Goal: Task Accomplishment & Management: Manage account settings

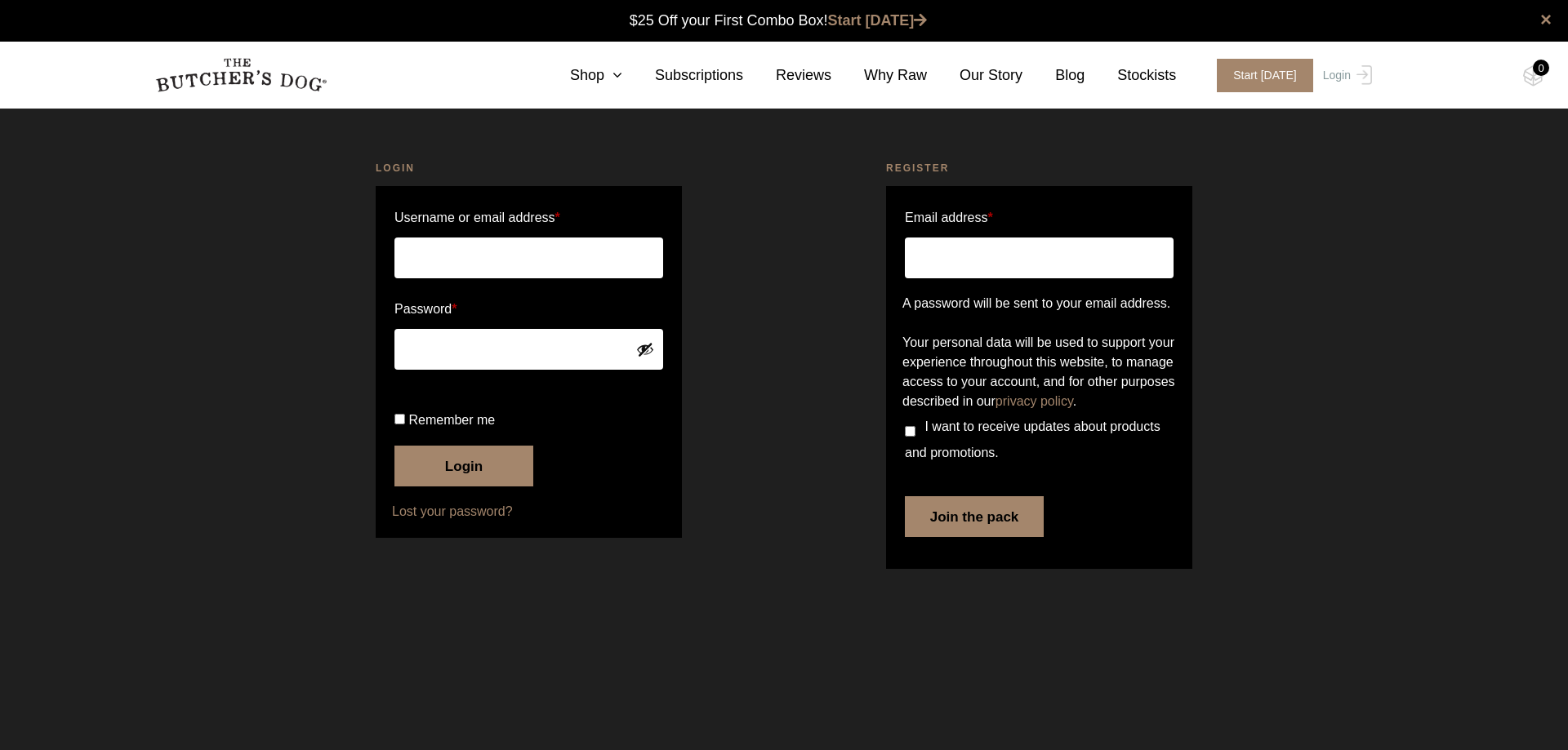
type input "[EMAIL_ADDRESS][DOMAIN_NAME]"
click at [396, 424] on input "Remember me" at bounding box center [399, 419] width 10 height 10
checkbox input "true"
click at [395, 446] on button "Login" at bounding box center [464, 466] width 139 height 41
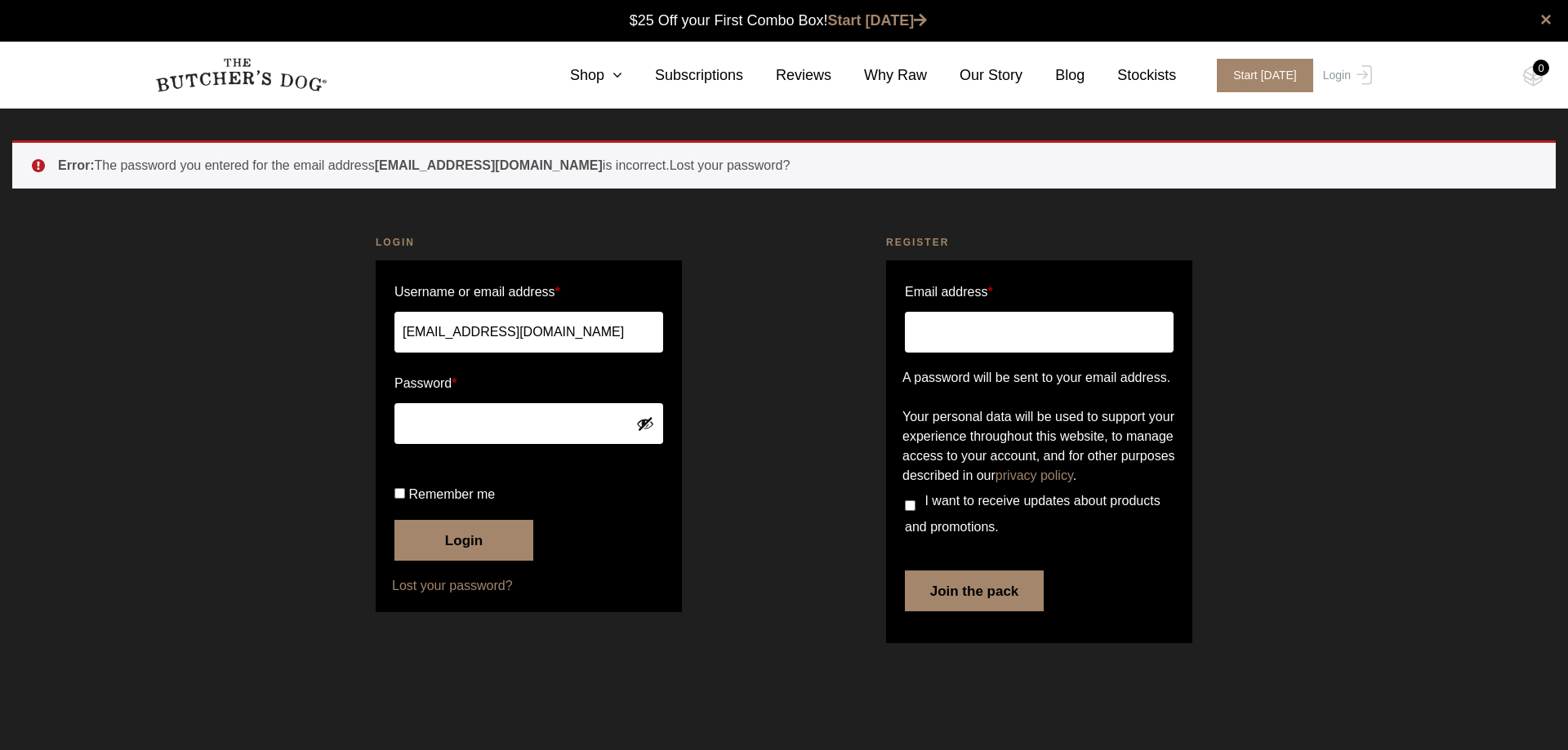
click at [395, 520] on button "Login" at bounding box center [464, 540] width 139 height 41
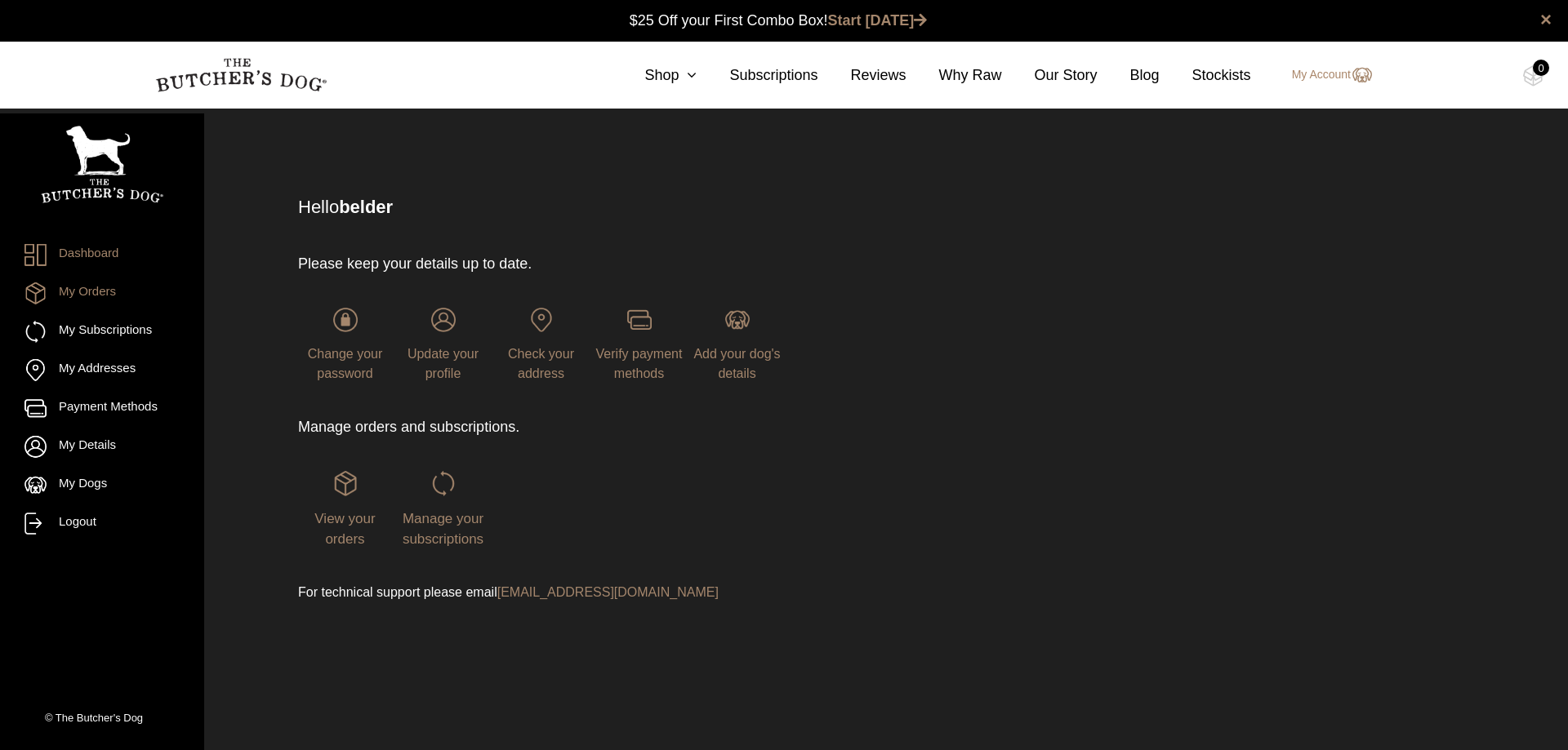
click at [65, 284] on link "My Orders" at bounding box center [102, 294] width 155 height 22
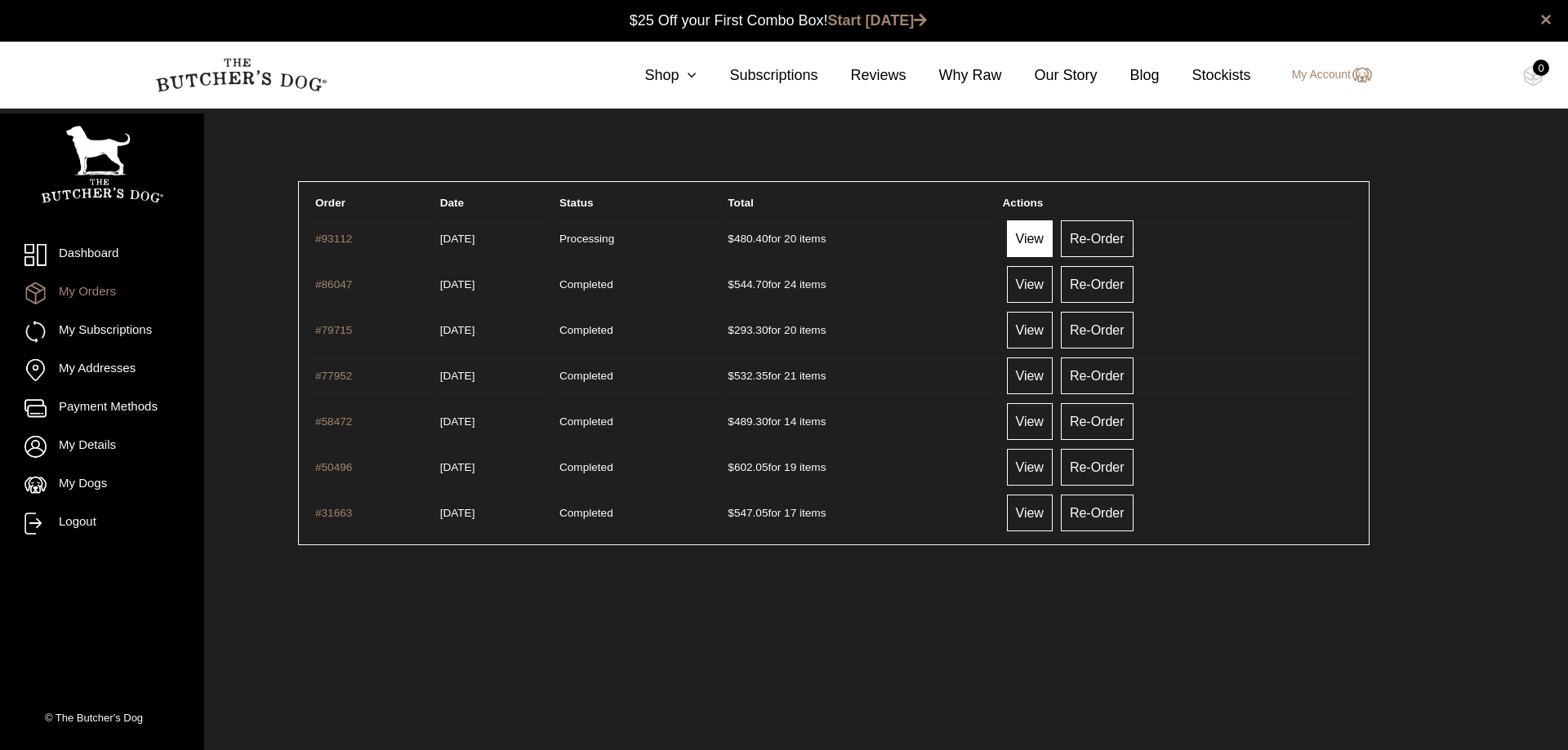
click at [1043, 238] on link "View" at bounding box center [1029, 238] width 46 height 36
click at [1321, 75] on link "My Account" at bounding box center [1323, 75] width 96 height 20
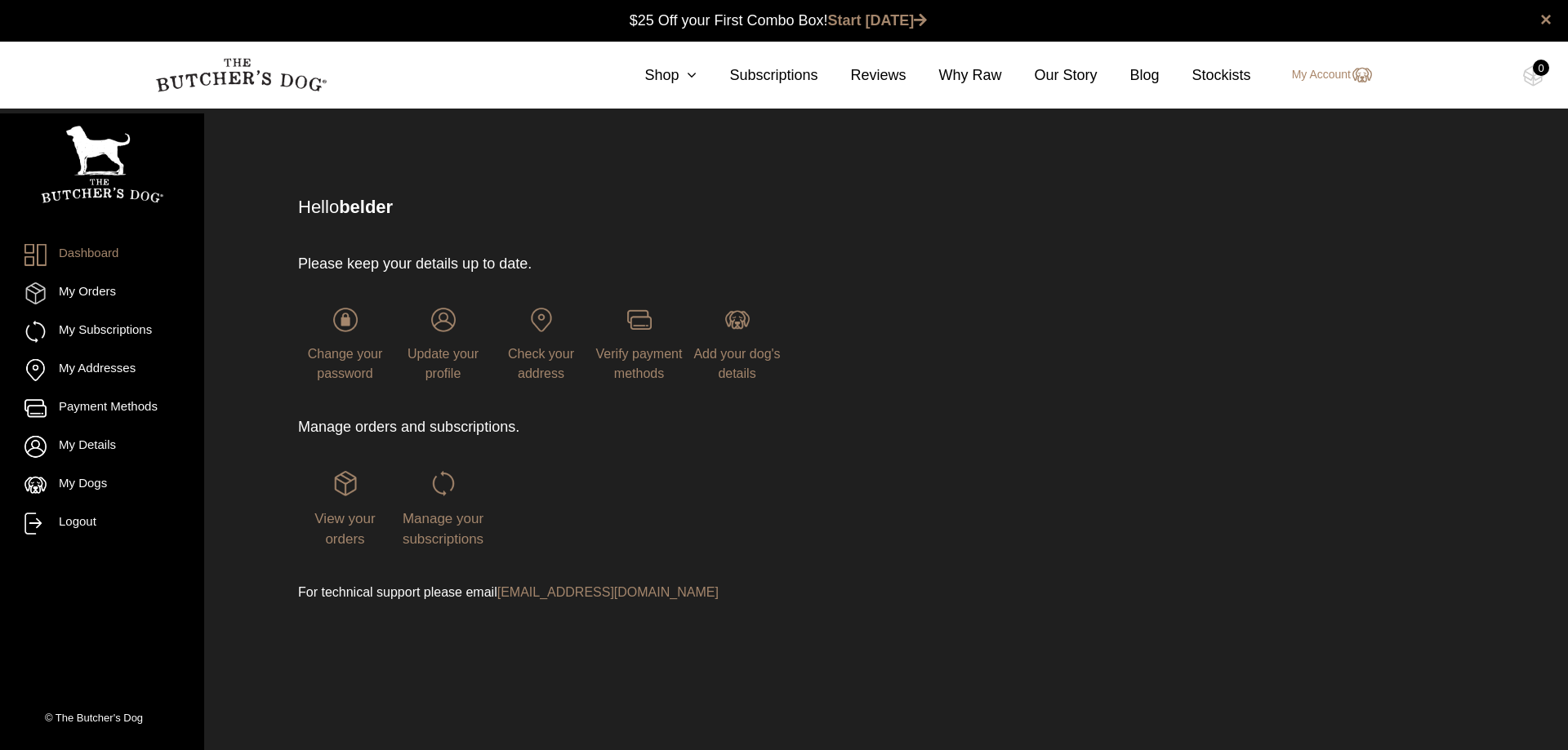
click at [67, 515] on link "Logout" at bounding box center [102, 524] width 155 height 22
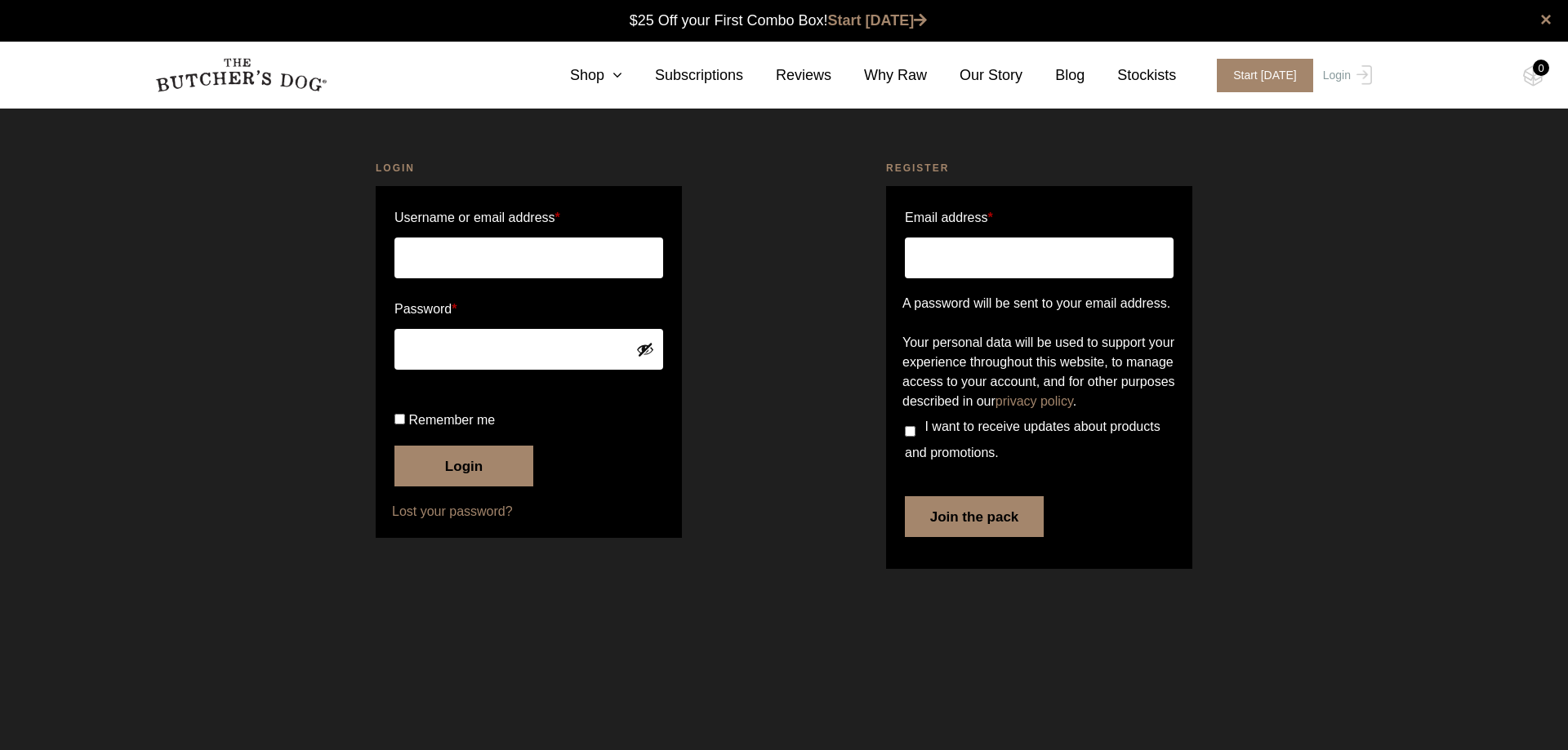
click at [418, 260] on input "Username or email address *" at bounding box center [529, 258] width 269 height 41
type input "belder@internode.on.net"
click at [402, 424] on input "Remember me" at bounding box center [399, 419] width 10 height 10
checkbox input "true"
click at [468, 487] on button "Login" at bounding box center [464, 466] width 139 height 41
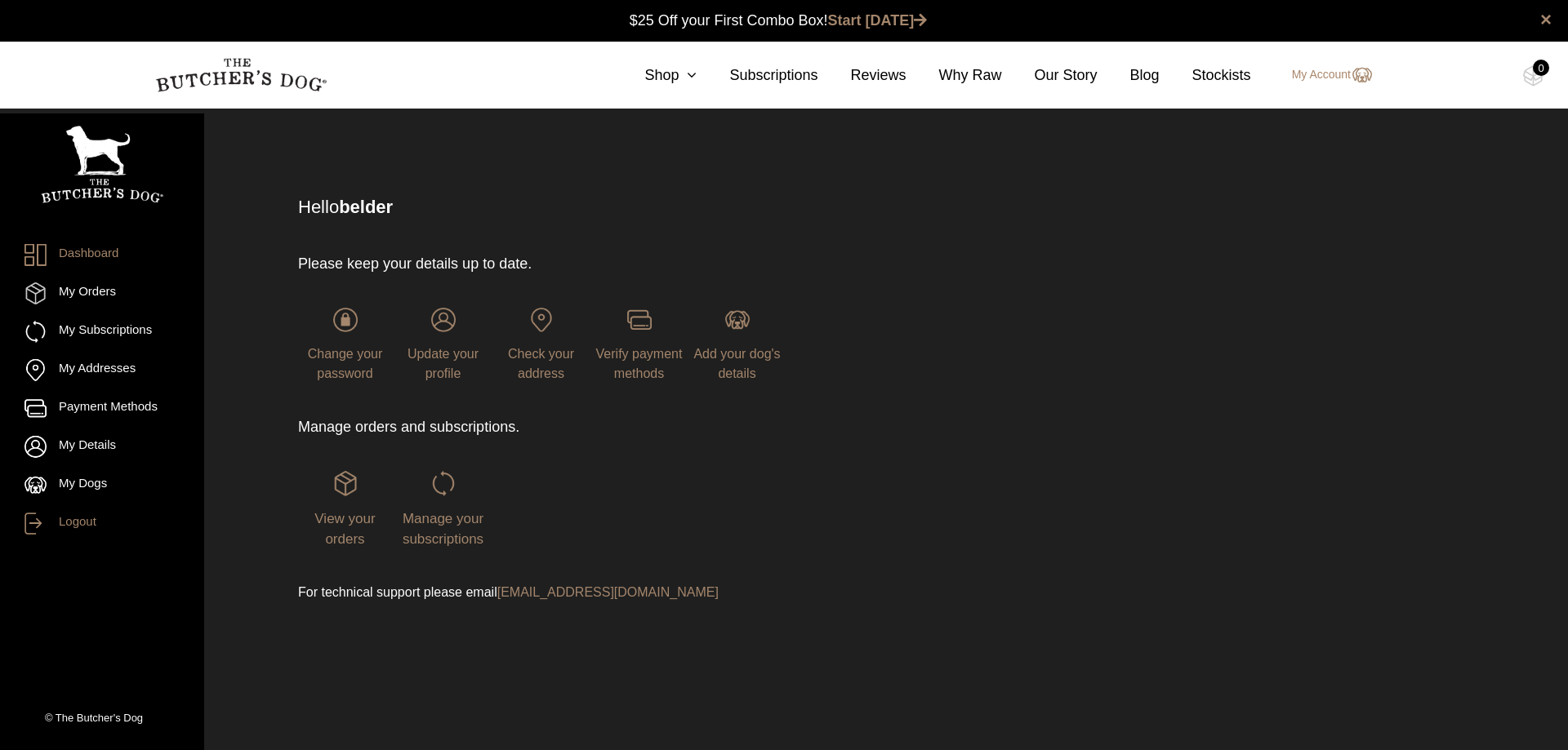
click at [63, 517] on link "Logout" at bounding box center [102, 524] width 155 height 22
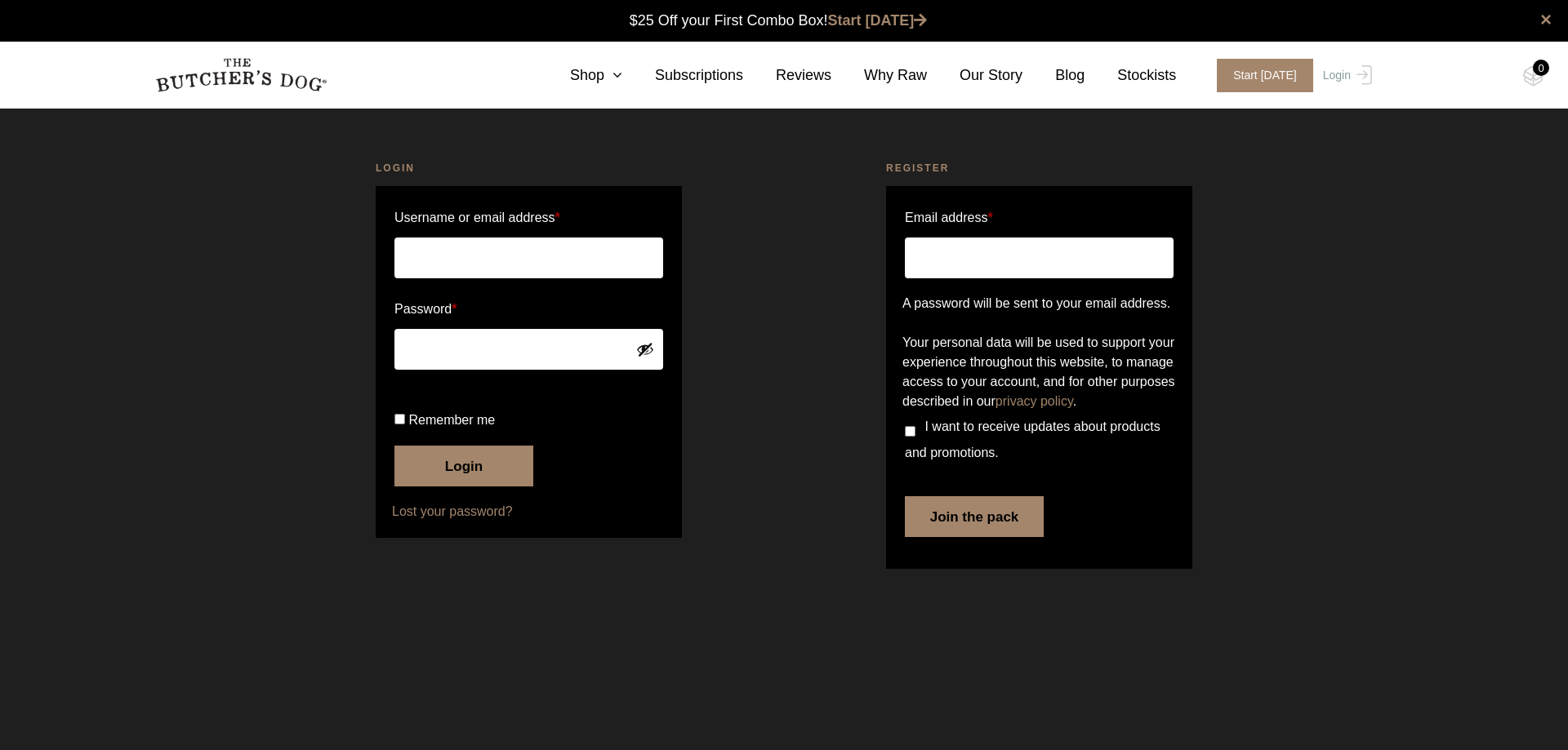
click at [437, 258] on input "Username or email address *" at bounding box center [529, 258] width 269 height 41
type input "[EMAIL_ADDRESS][DOMAIN_NAME]"
